Goal: Navigation & Orientation: Understand site structure

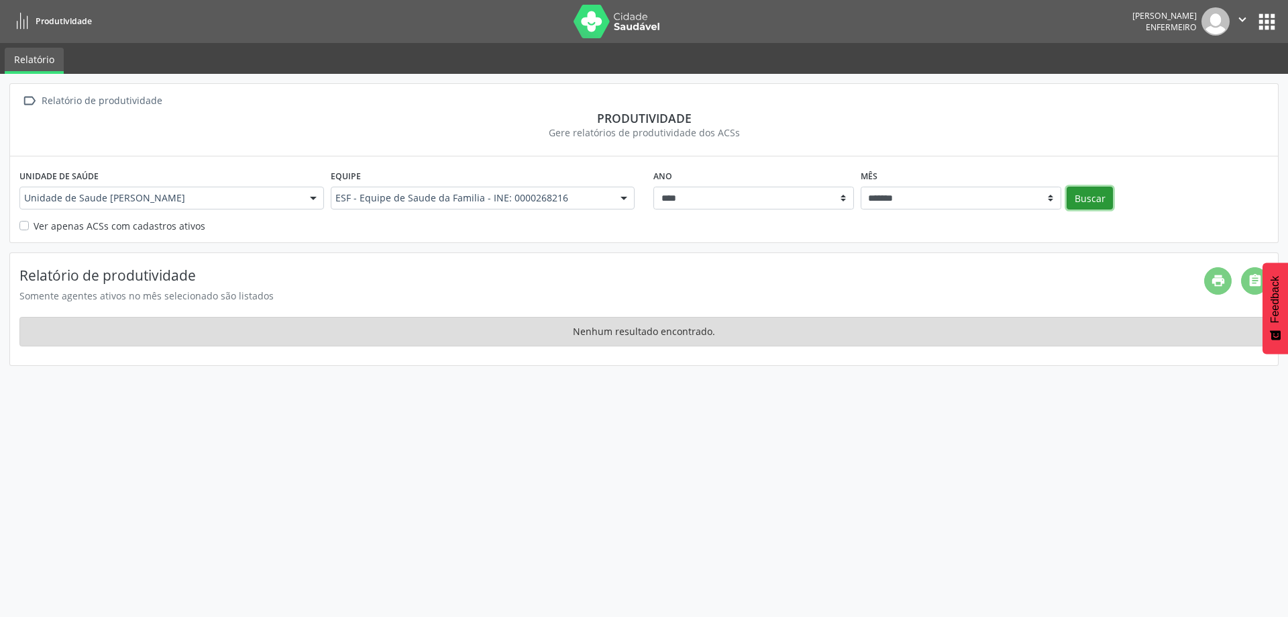
click at [1098, 199] on button "Buscar" at bounding box center [1090, 198] width 46 height 23
click at [22, 220] on div "Ver apenas ACSs com cadastros ativos" at bounding box center [643, 226] width 1249 height 14
click at [34, 228] on label "Ver apenas ACSs com cadastros ativos" at bounding box center [120, 226] width 172 height 14
click at [1264, 17] on button "apps" at bounding box center [1266, 21] width 23 height 23
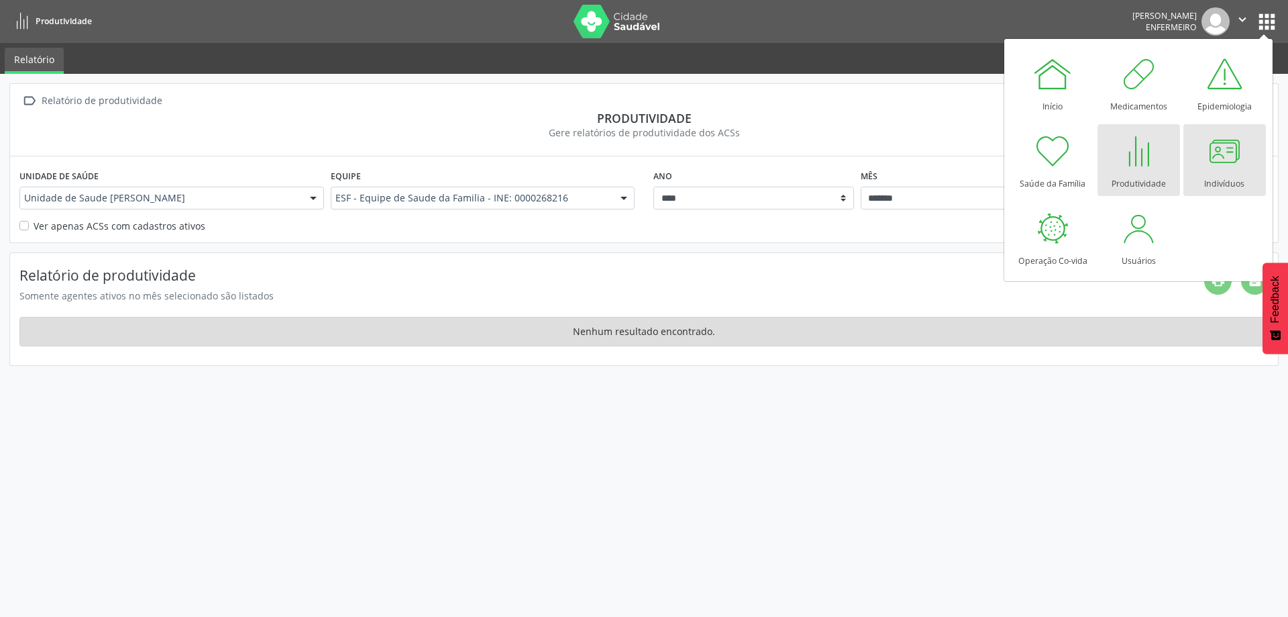
click at [1227, 159] on div at bounding box center [1224, 151] width 40 height 40
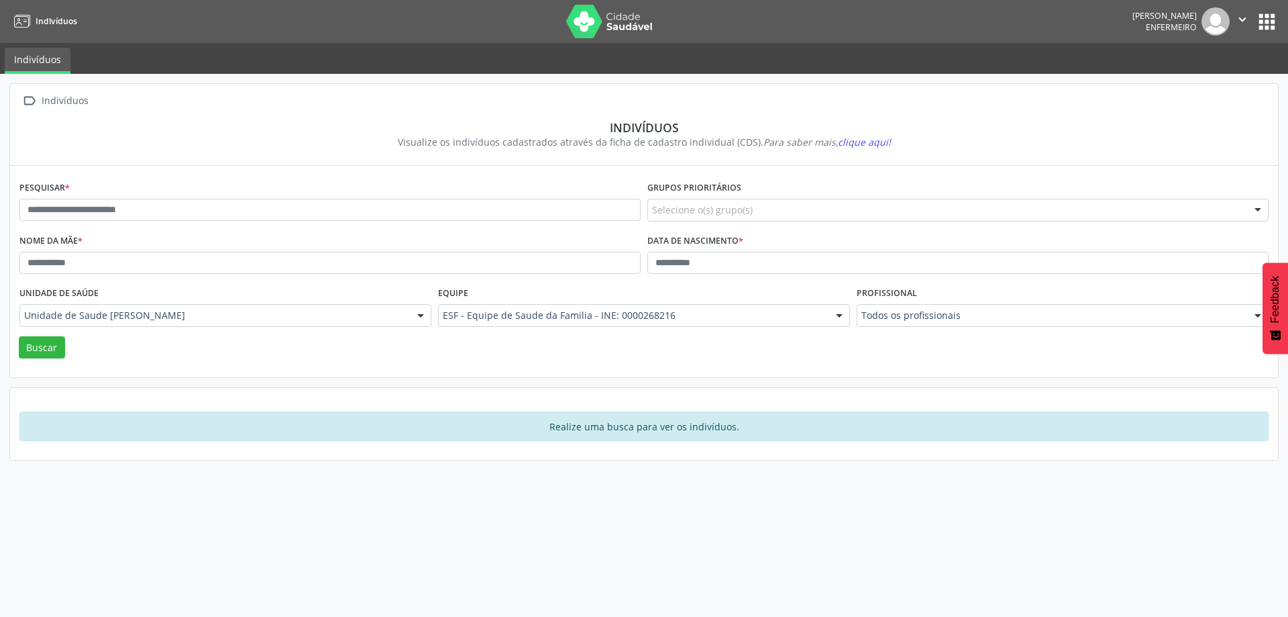
click at [1263, 17] on button "apps" at bounding box center [1266, 21] width 23 height 23
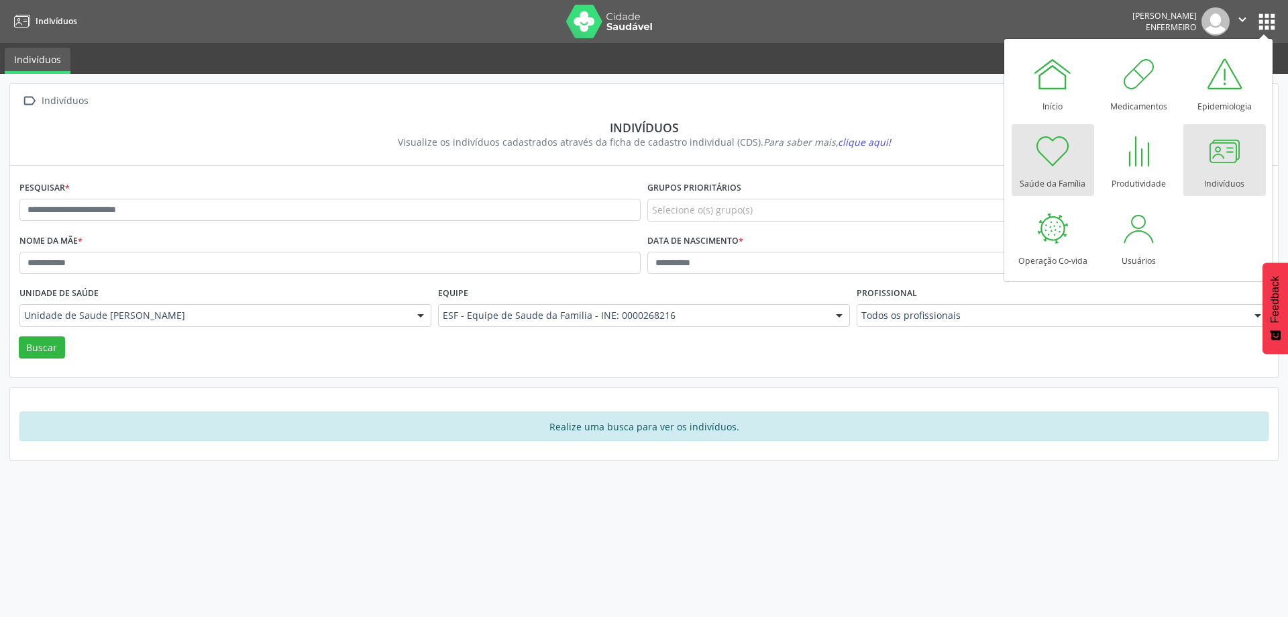
click at [1052, 149] on div at bounding box center [1053, 151] width 40 height 40
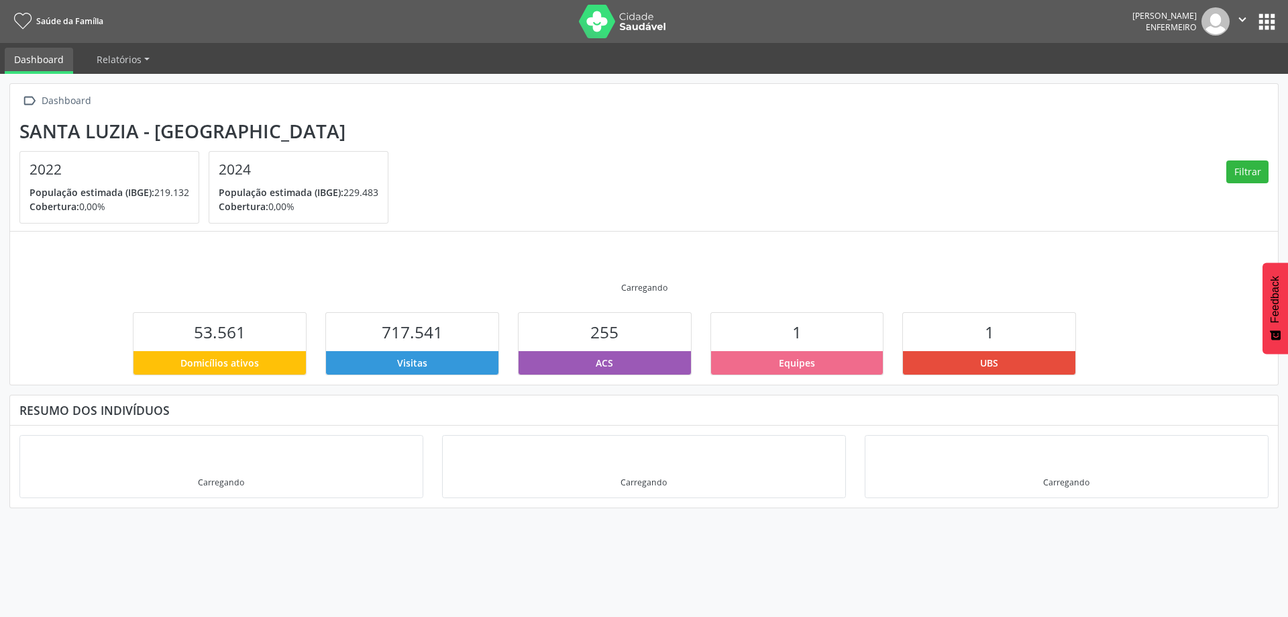
click at [1245, 20] on icon "" at bounding box center [1242, 19] width 15 height 15
click at [1271, 83] on div " Dashboard Santa Luzia - MG 2022 População estimada (IBGE): 219.132 Cobertura:…" at bounding box center [644, 345] width 1288 height 543
click at [1265, 15] on button "apps" at bounding box center [1266, 21] width 23 height 23
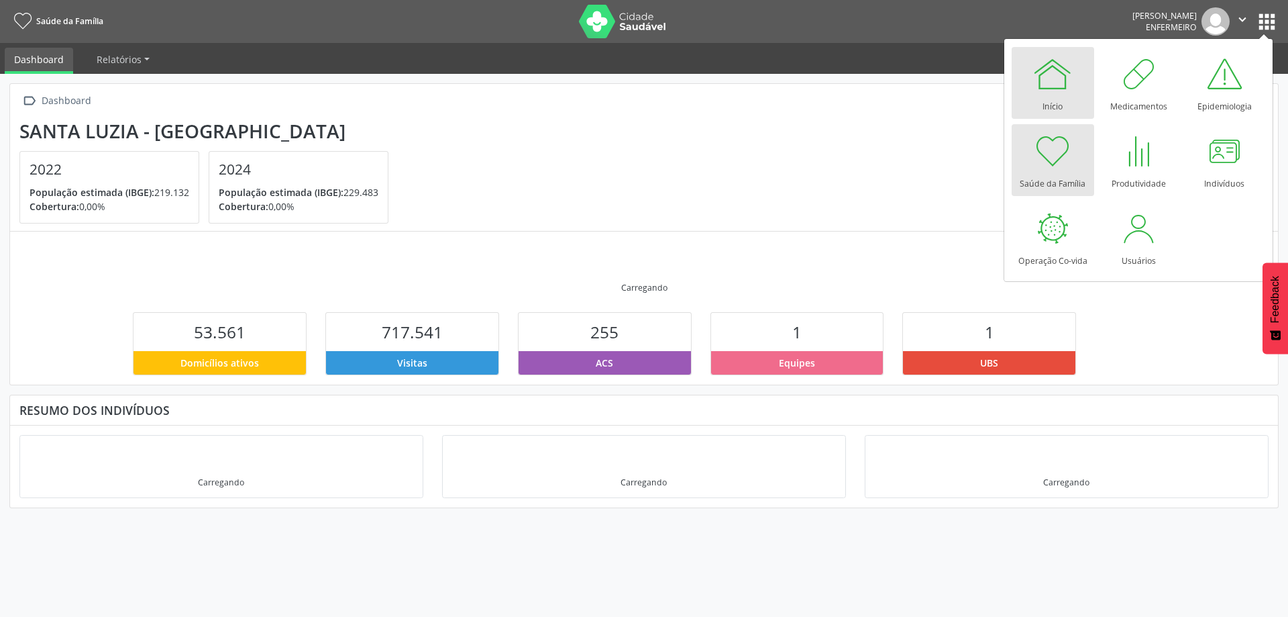
click at [1062, 83] on div at bounding box center [1053, 74] width 40 height 40
